Goal: Information Seeking & Learning: Find contact information

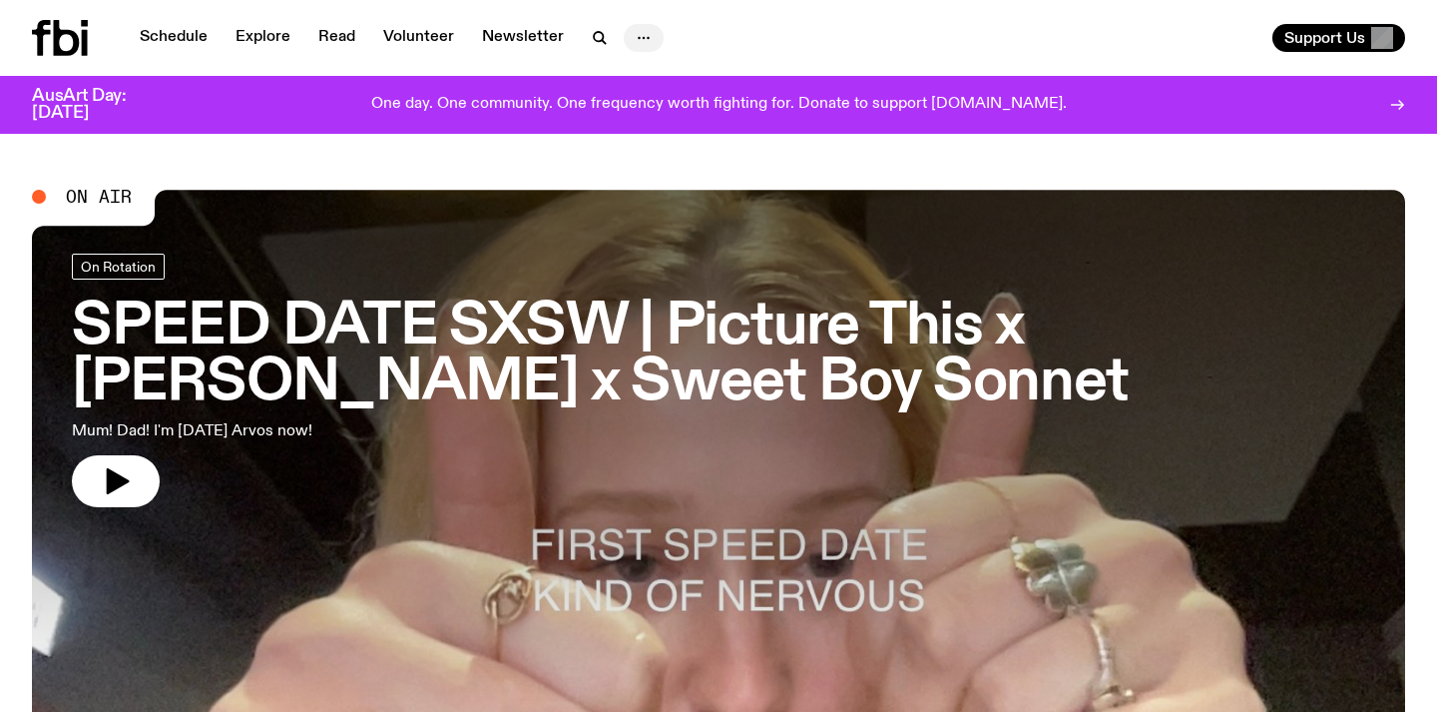
click at [635, 37] on icon "button" at bounding box center [644, 38] width 24 height 24
click at [277, 38] on link "Explore" at bounding box center [263, 38] width 79 height 28
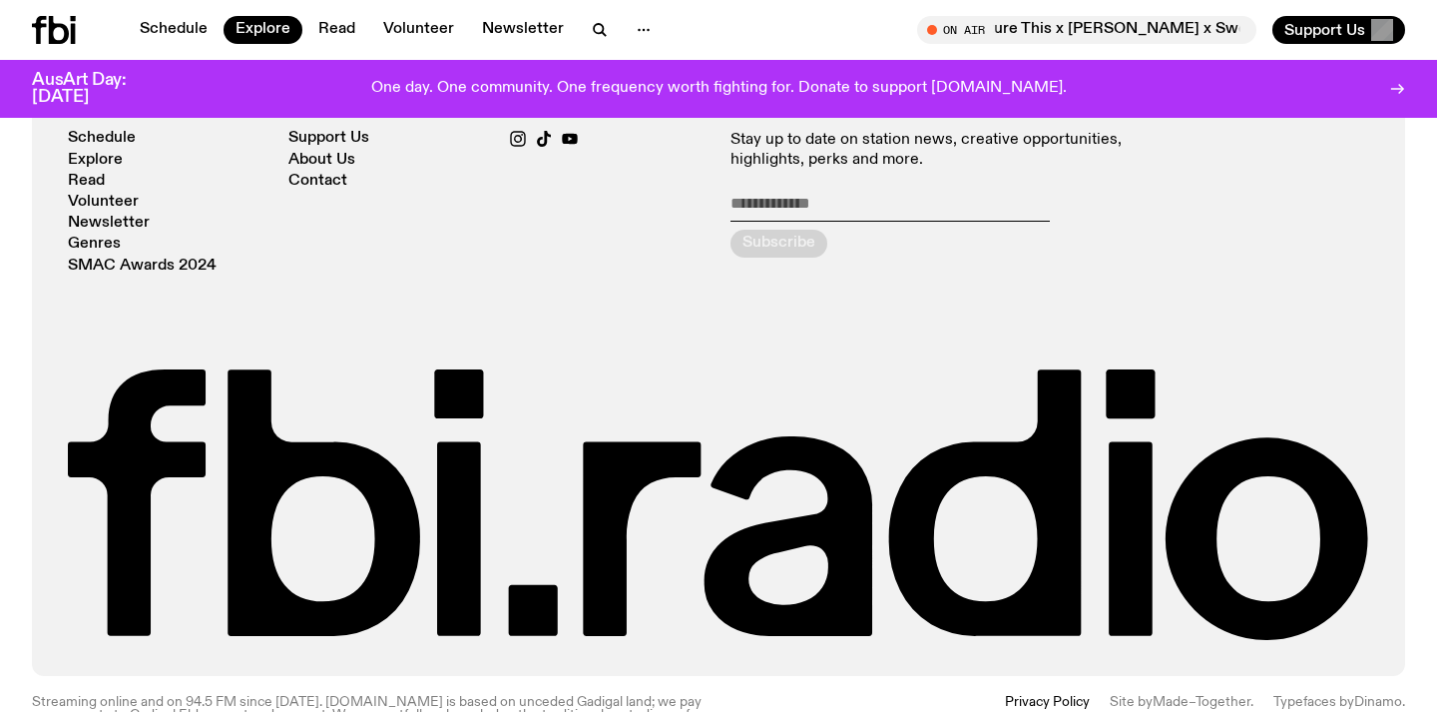
scroll to position [3816, 0]
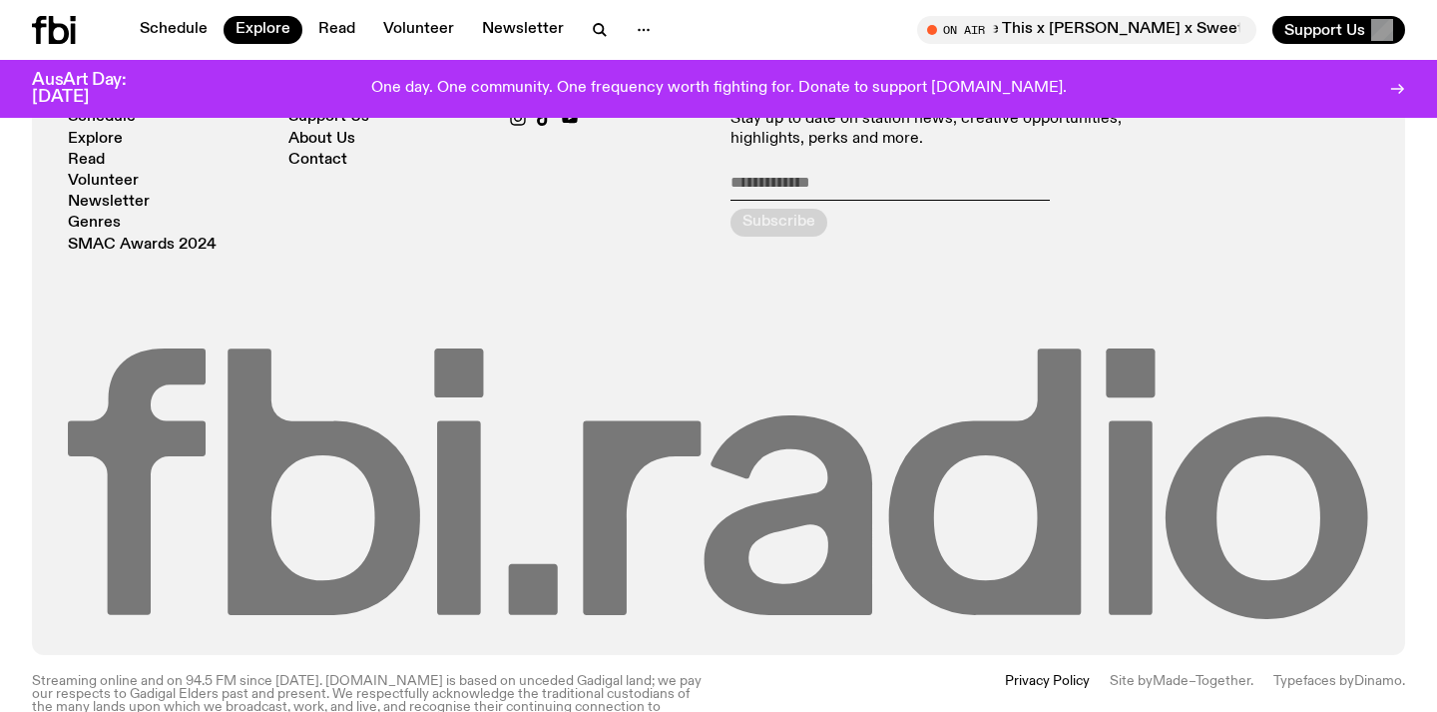
click at [610, 512] on icon at bounding box center [643, 517] width 118 height 194
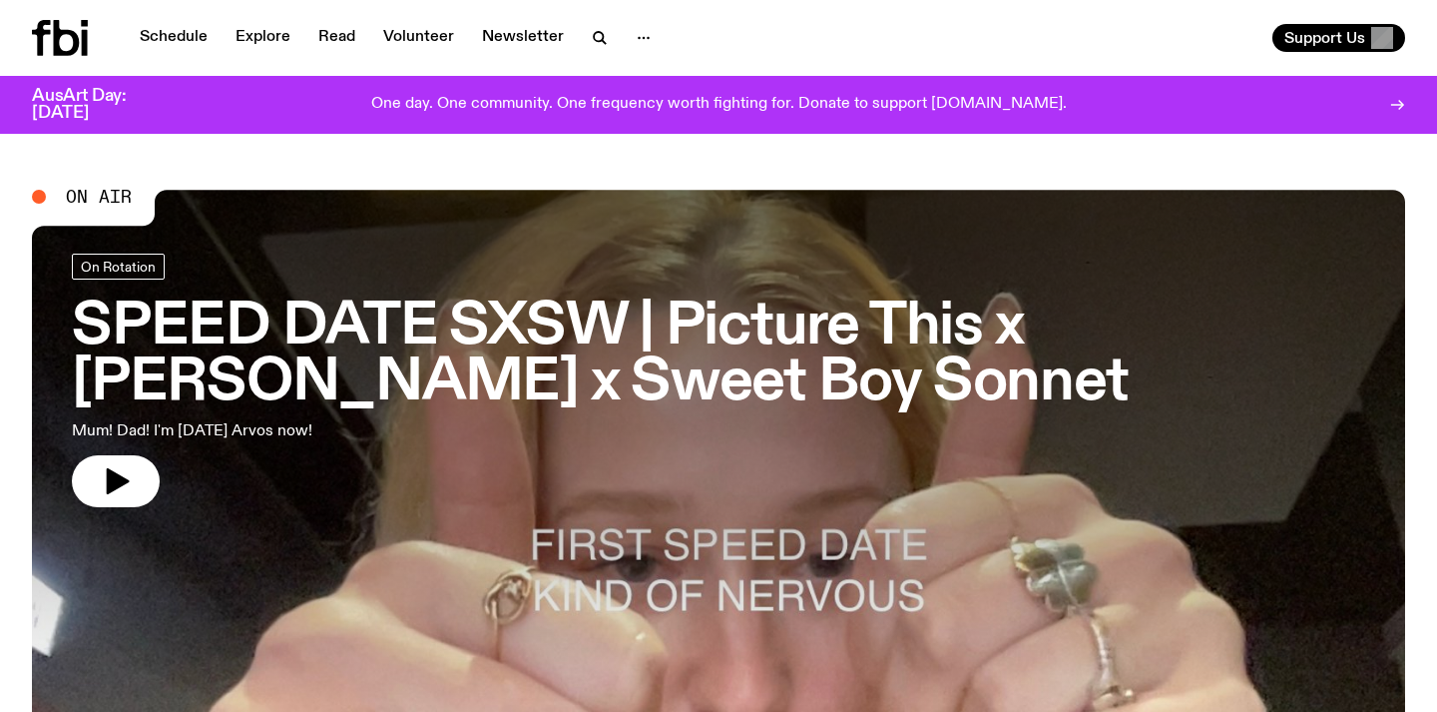
click at [617, 42] on nav "Schedule Explore Read Volunteer Newsletter" at bounding box center [396, 38] width 536 height 28
click at [650, 27] on button "button" at bounding box center [644, 38] width 40 height 28
click at [634, 111] on link "Contact" at bounding box center [644, 114] width 100 height 28
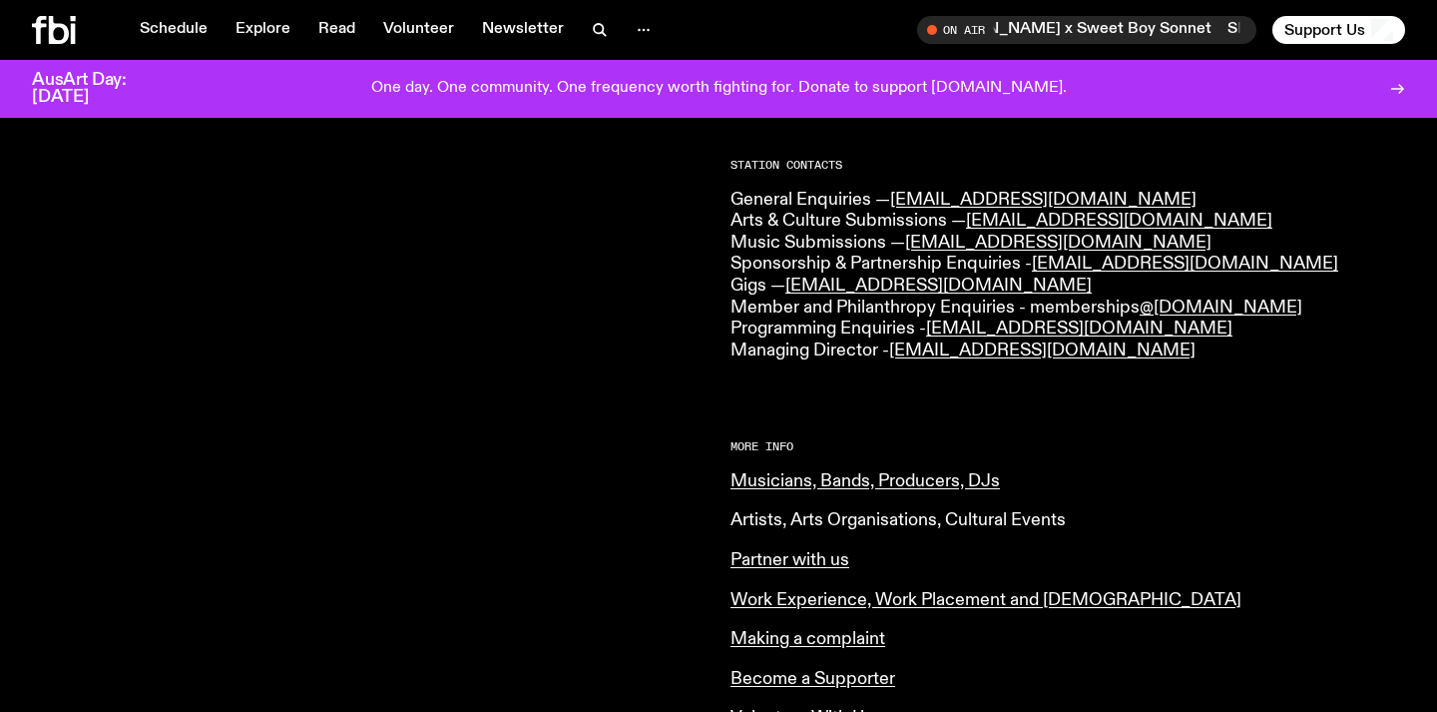
scroll to position [505, 0]
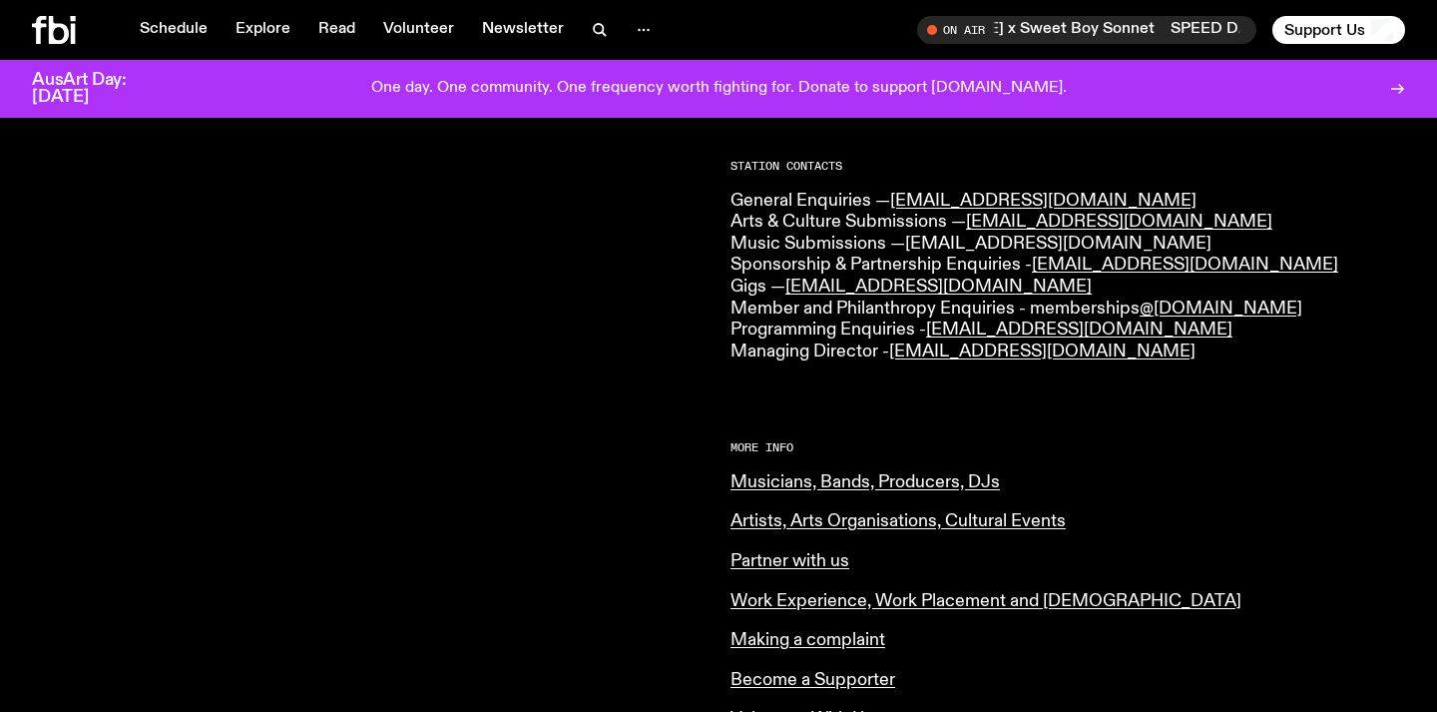
click at [948, 249] on link "[EMAIL_ADDRESS][DOMAIN_NAME]" at bounding box center [1058, 244] width 306 height 18
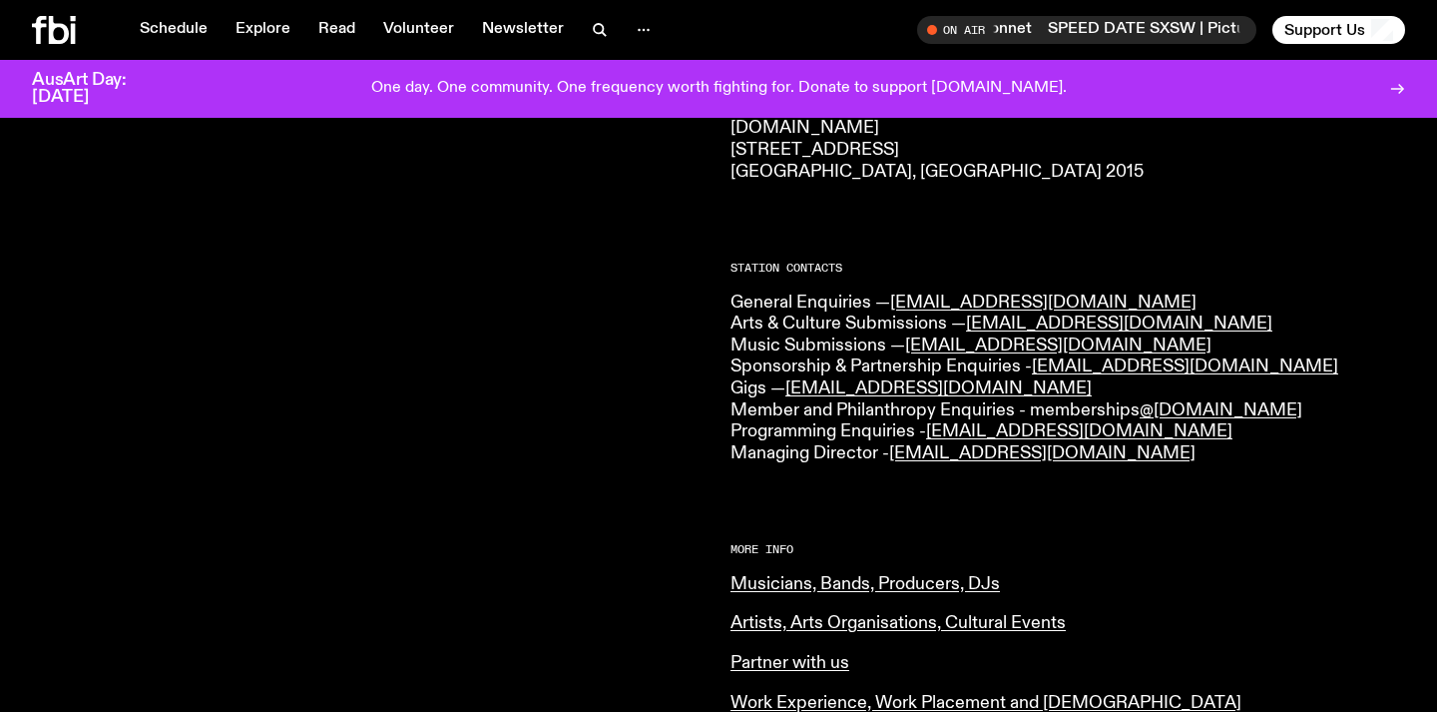
scroll to position [402, 0]
click at [972, 342] on link "[EMAIL_ADDRESS][DOMAIN_NAME]" at bounding box center [1058, 346] width 306 height 18
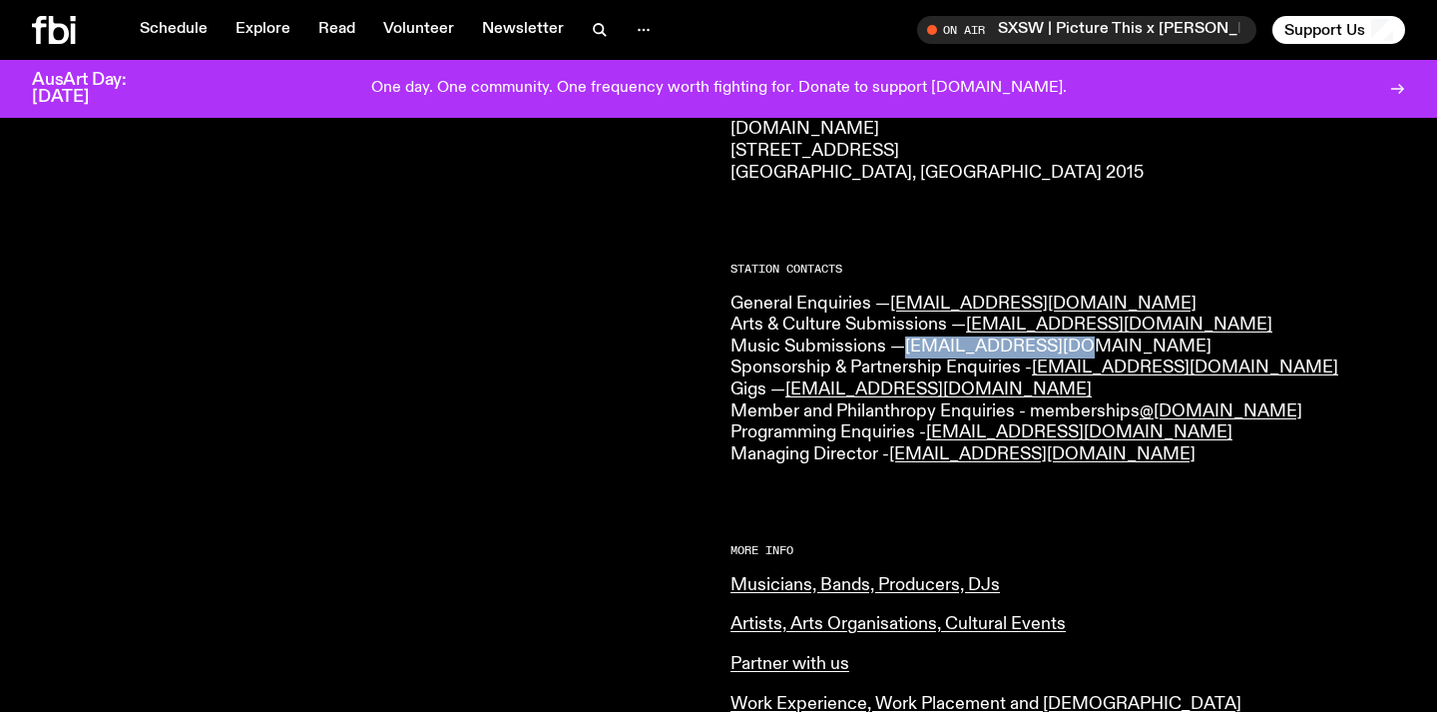
drag, startPoint x: 1079, startPoint y: 344, endPoint x: 910, endPoint y: 347, distance: 168.7
click at [910, 347] on p "General Enquiries — [EMAIL_ADDRESS][DOMAIN_NAME] Arts & Culture Submissions — […" at bounding box center [1068, 379] width 675 height 173
copy link "[EMAIL_ADDRESS][DOMAIN_NAME]"
click at [691, 409] on div at bounding box center [369, 461] width 675 height 1170
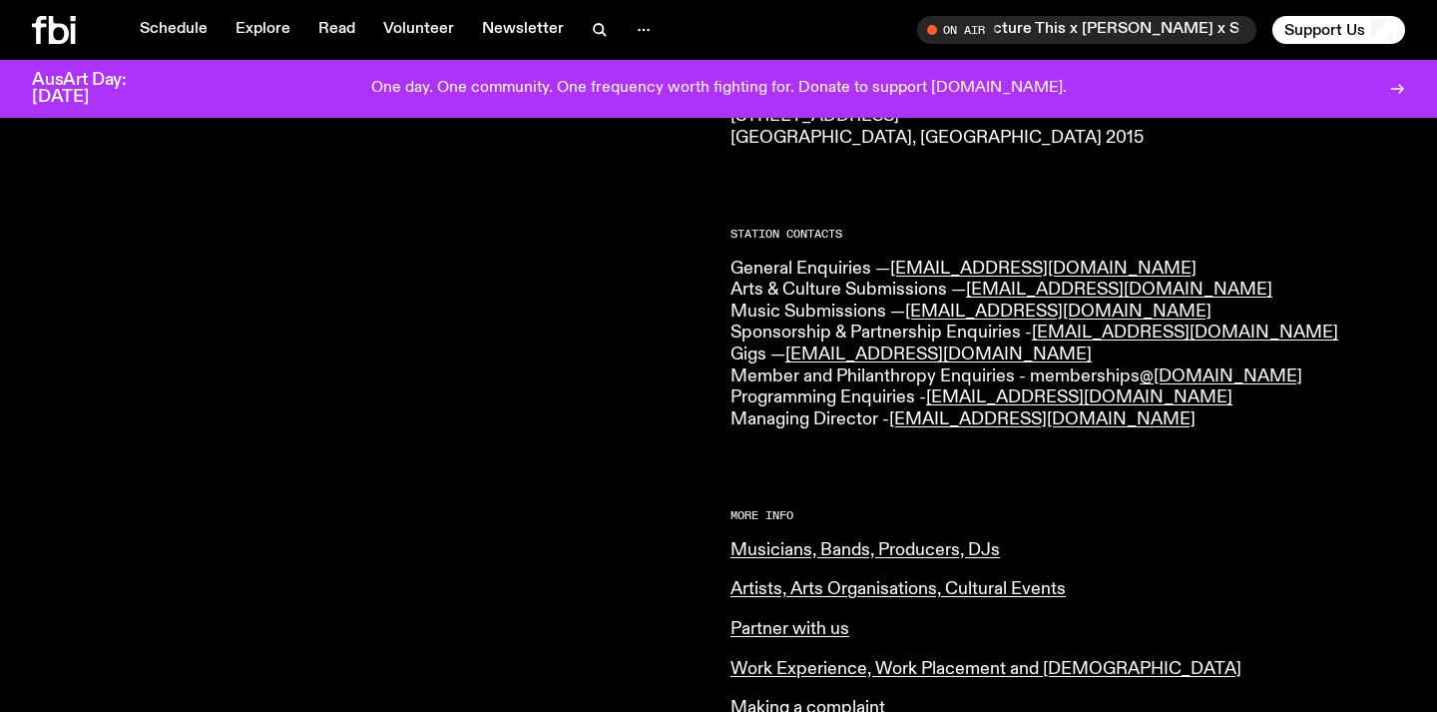
scroll to position [444, 0]
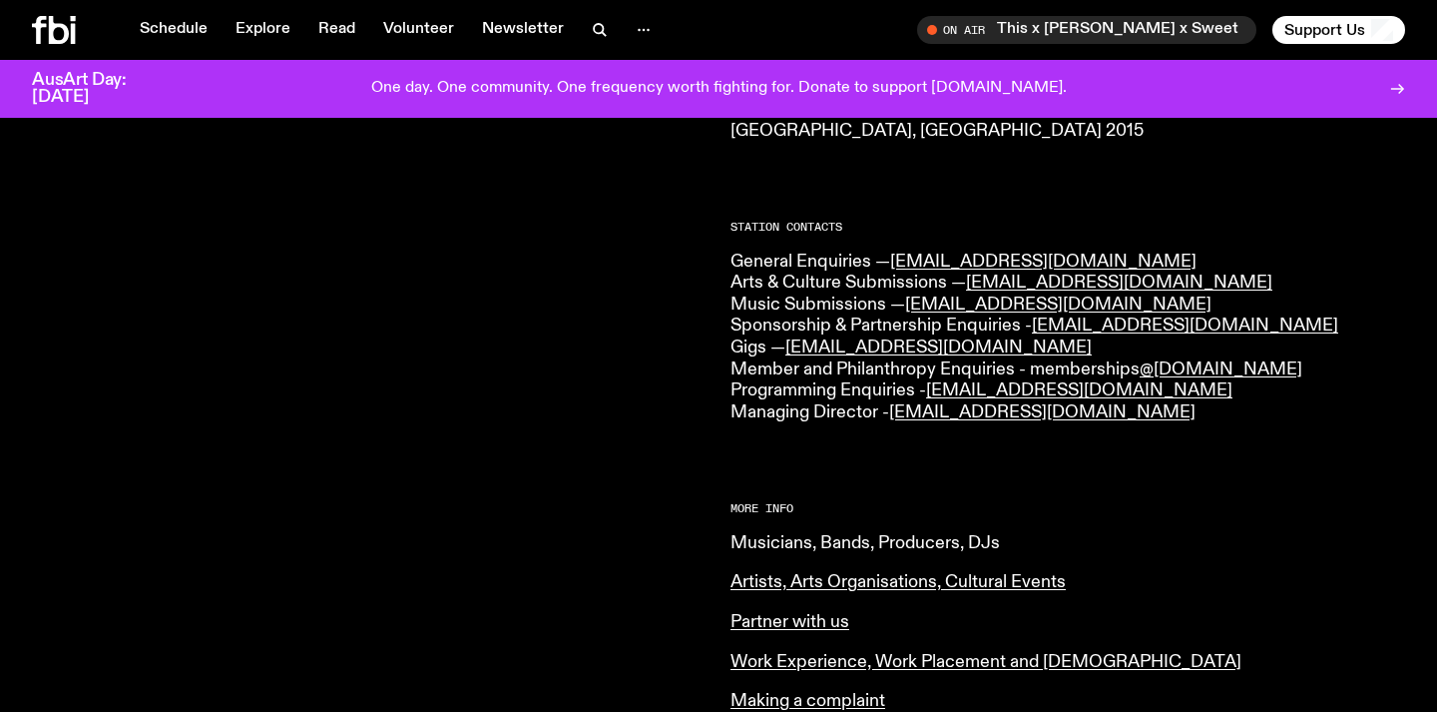
click at [770, 545] on link "Musicians, Bands, Producers, DJs" at bounding box center [866, 543] width 270 height 18
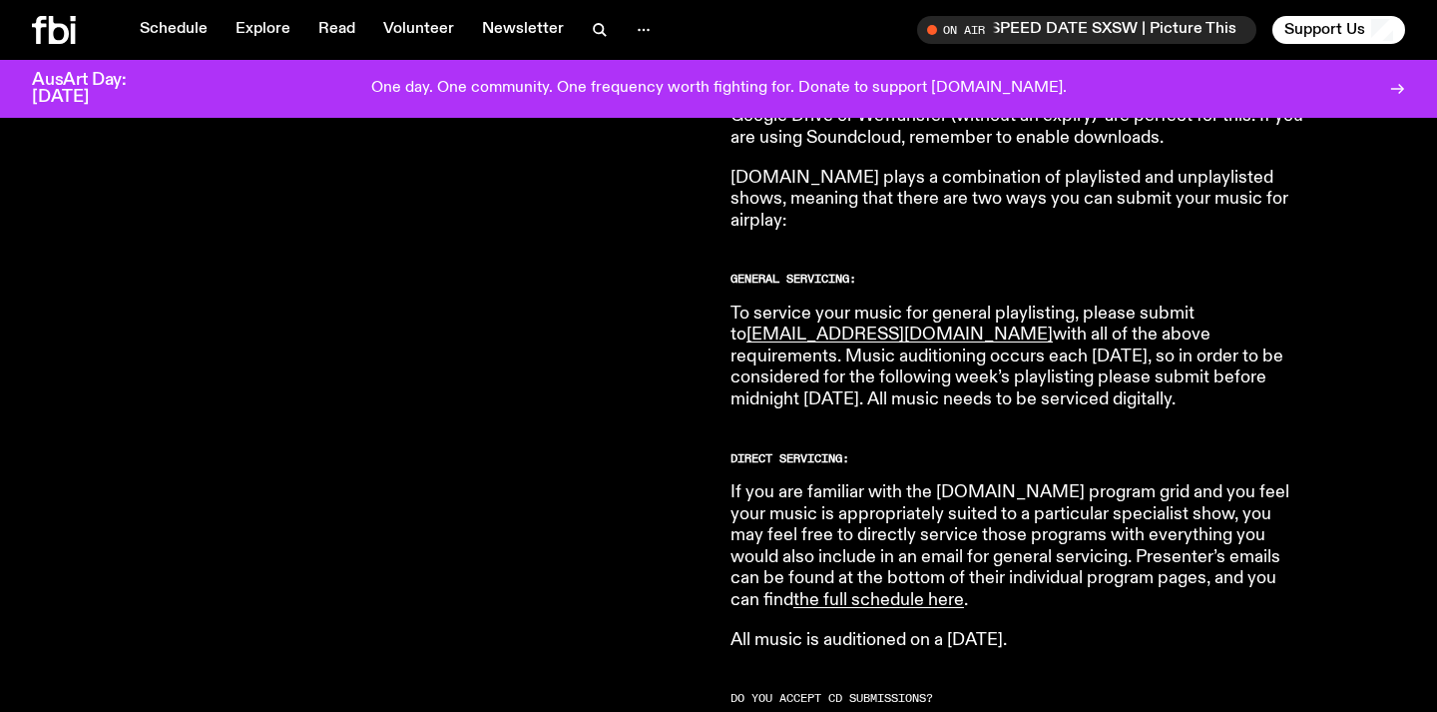
scroll to position [1082, 0]
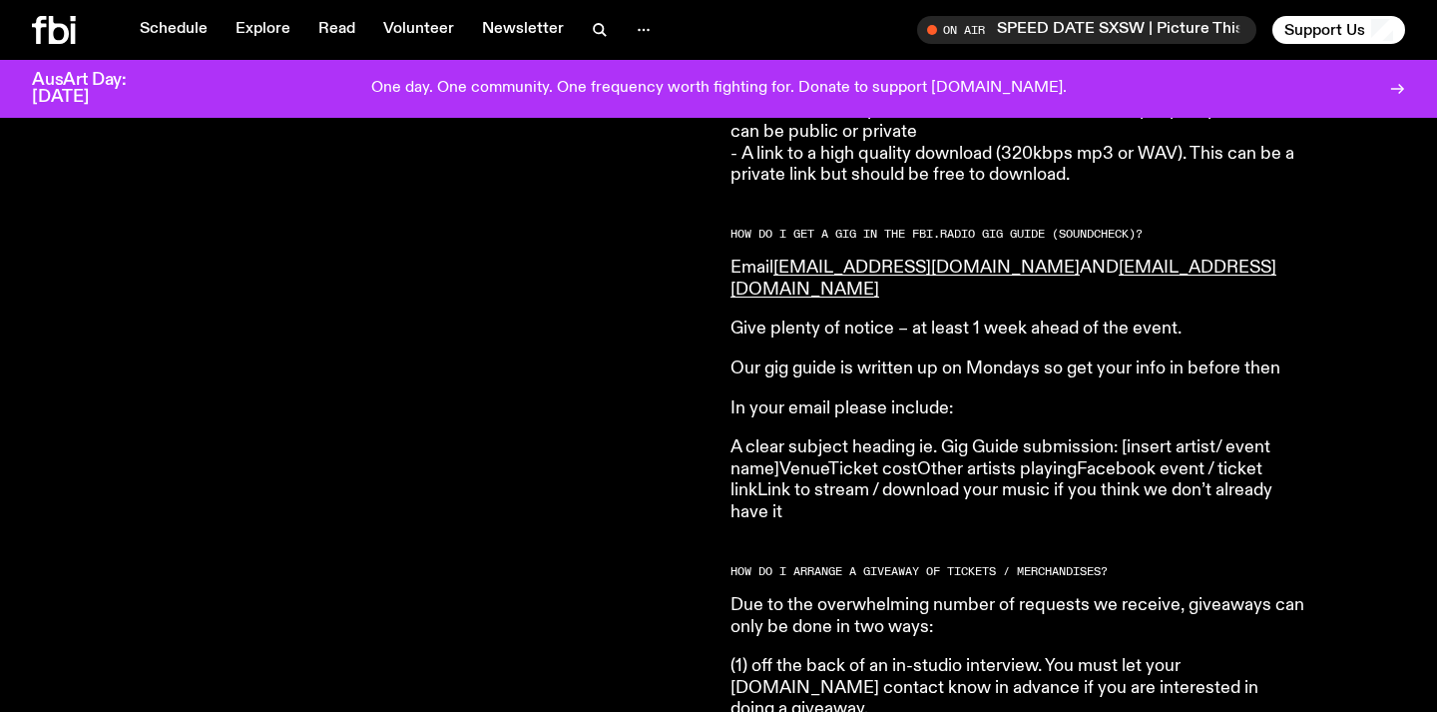
scroll to position [2740, 0]
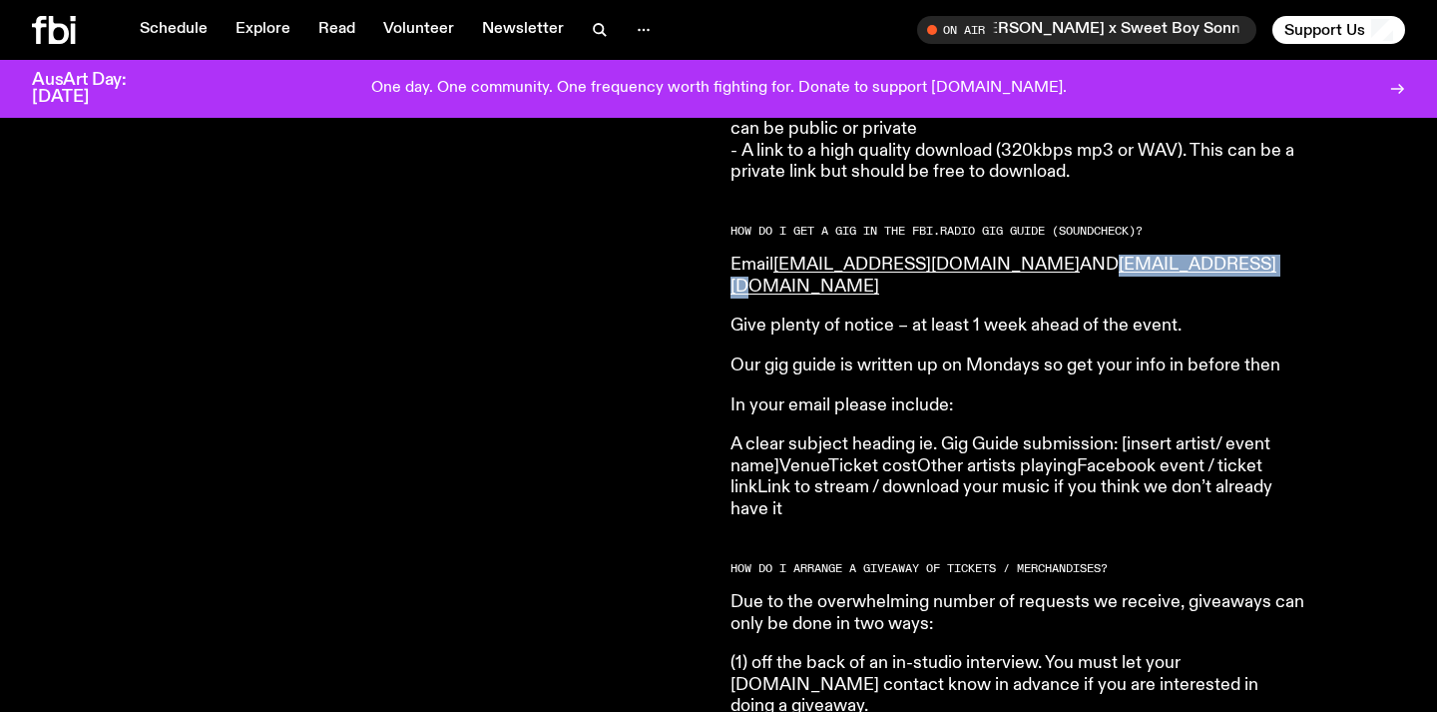
drag, startPoint x: 984, startPoint y: 252, endPoint x: 1138, endPoint y: 246, distance: 153.8
click at [1138, 255] on p "Email [EMAIL_ADDRESS][DOMAIN_NAME] AND [EMAIL_ADDRESS][DOMAIN_NAME]" at bounding box center [1018, 276] width 575 height 43
copy link "[EMAIL_ADDRESS][DOMAIN_NAME]"
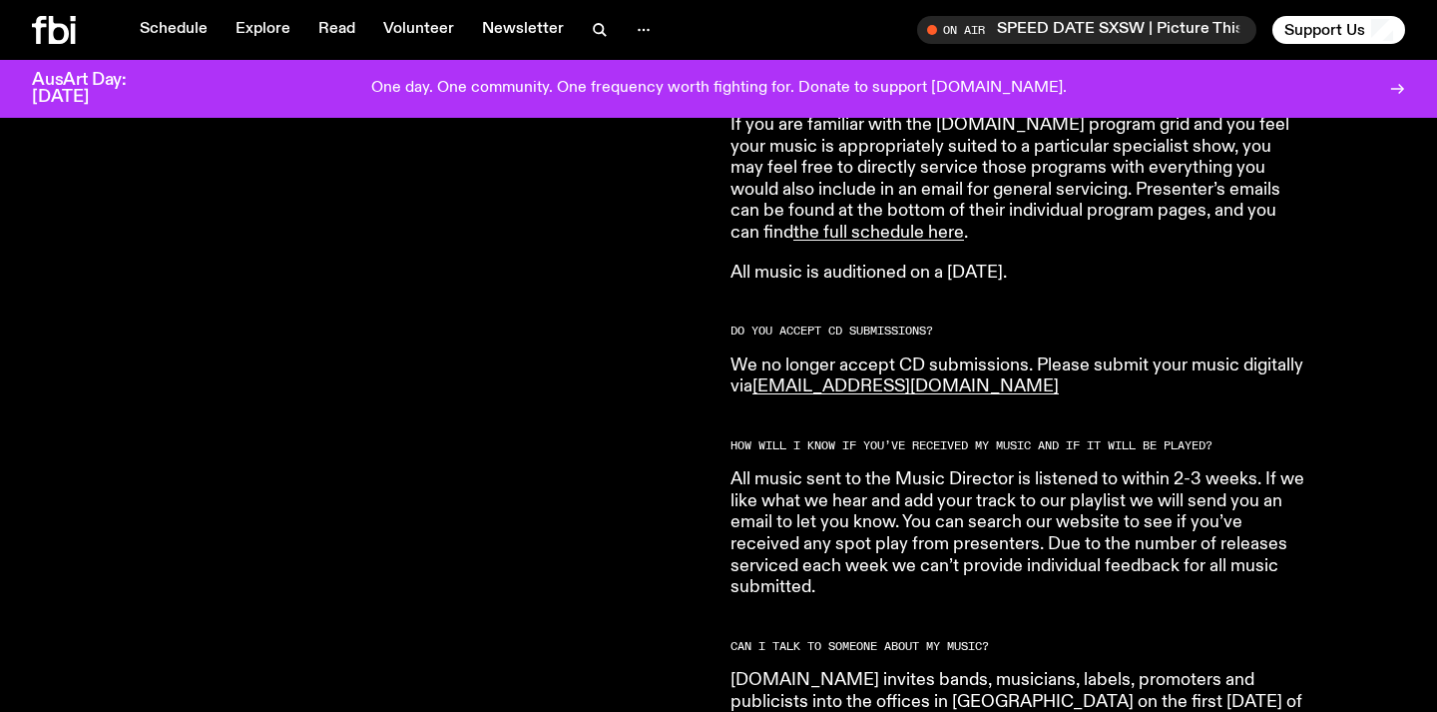
scroll to position [1445, 0]
